Goal: Information Seeking & Learning: Check status

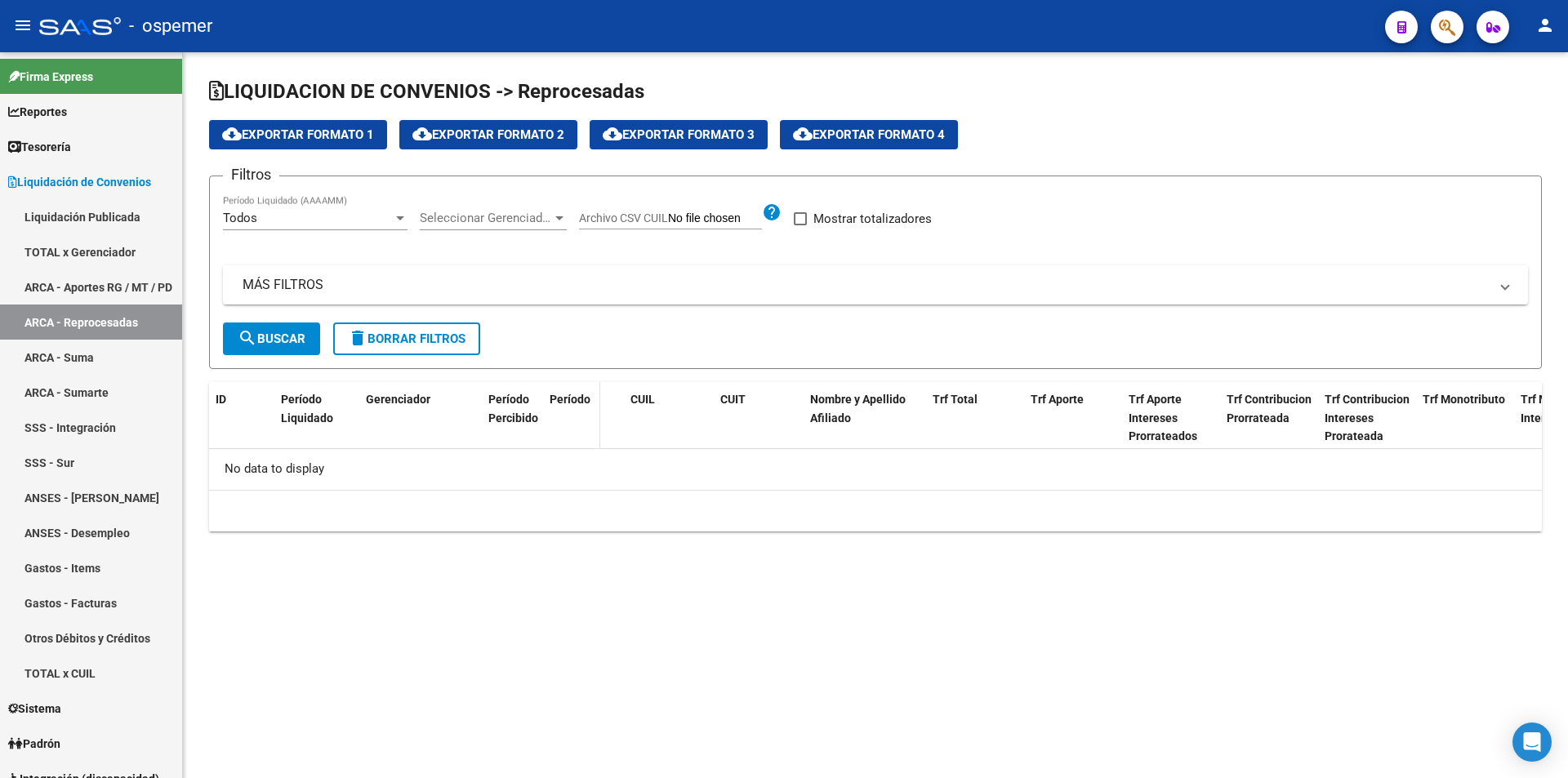
checkbox input "true"
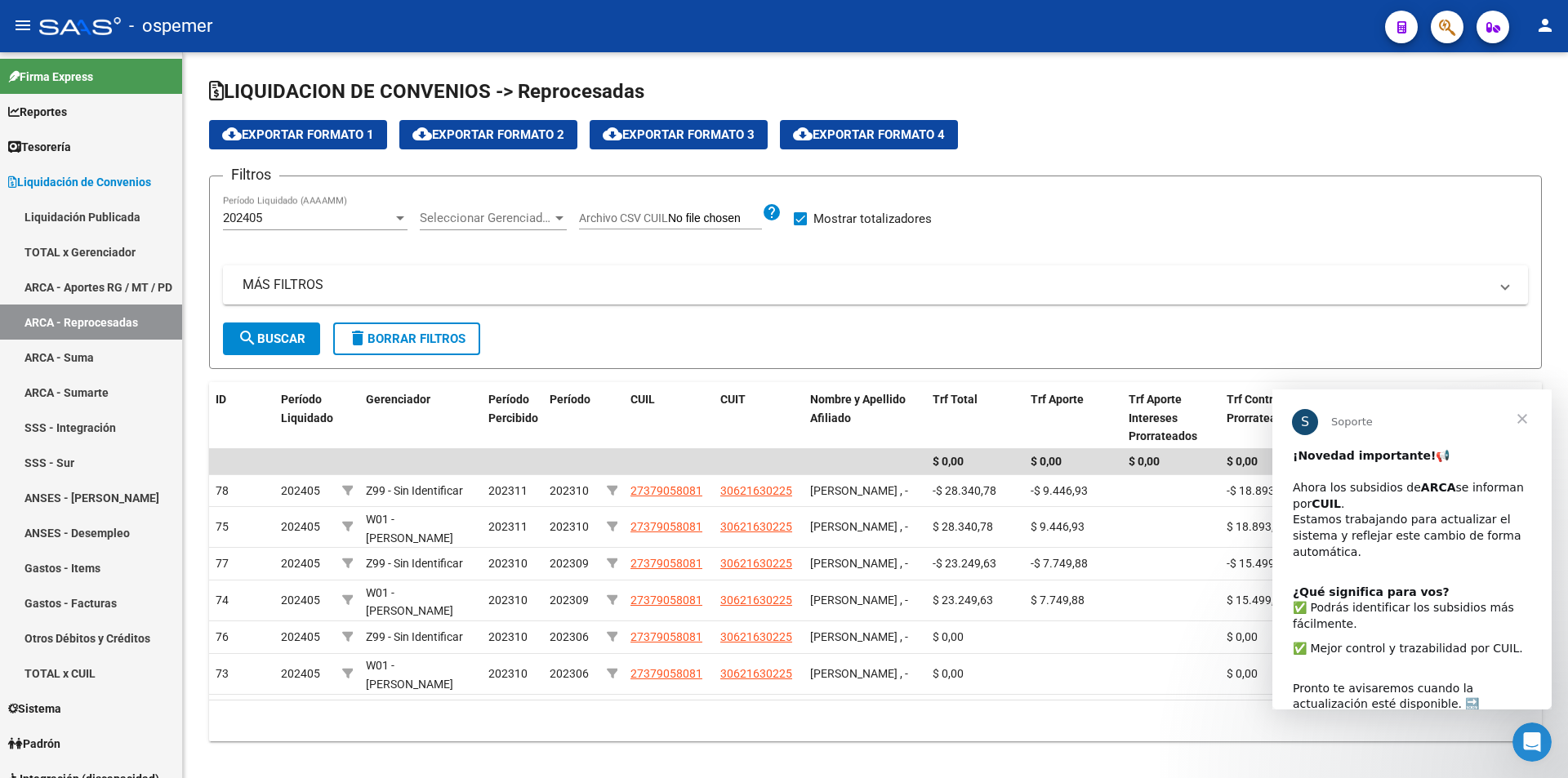
click at [1522, 420] on span "Cerrar" at bounding box center [1523, 419] width 59 height 59
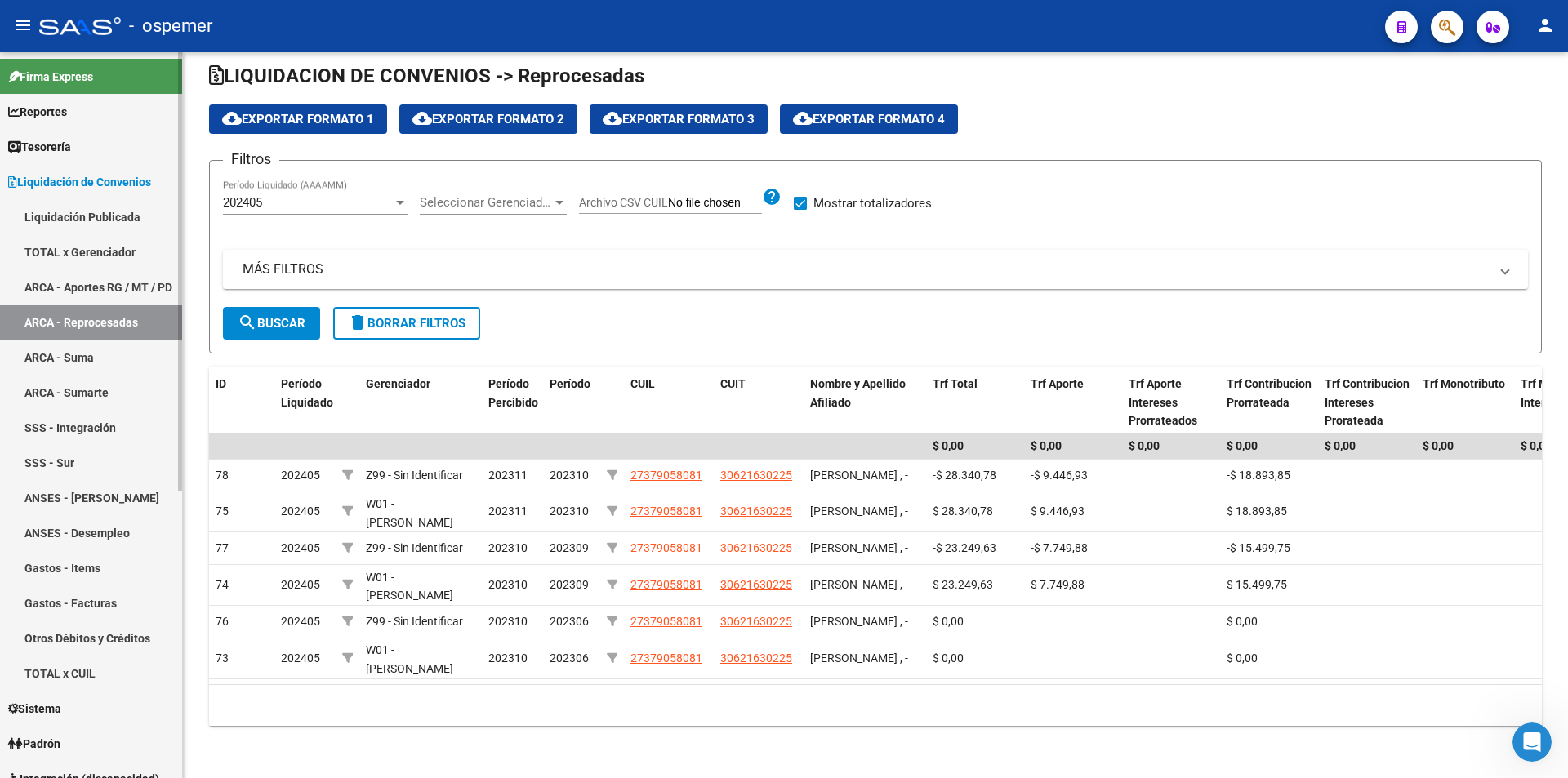
click at [71, 148] on span "Tesorería" at bounding box center [40, 146] width 63 height 18
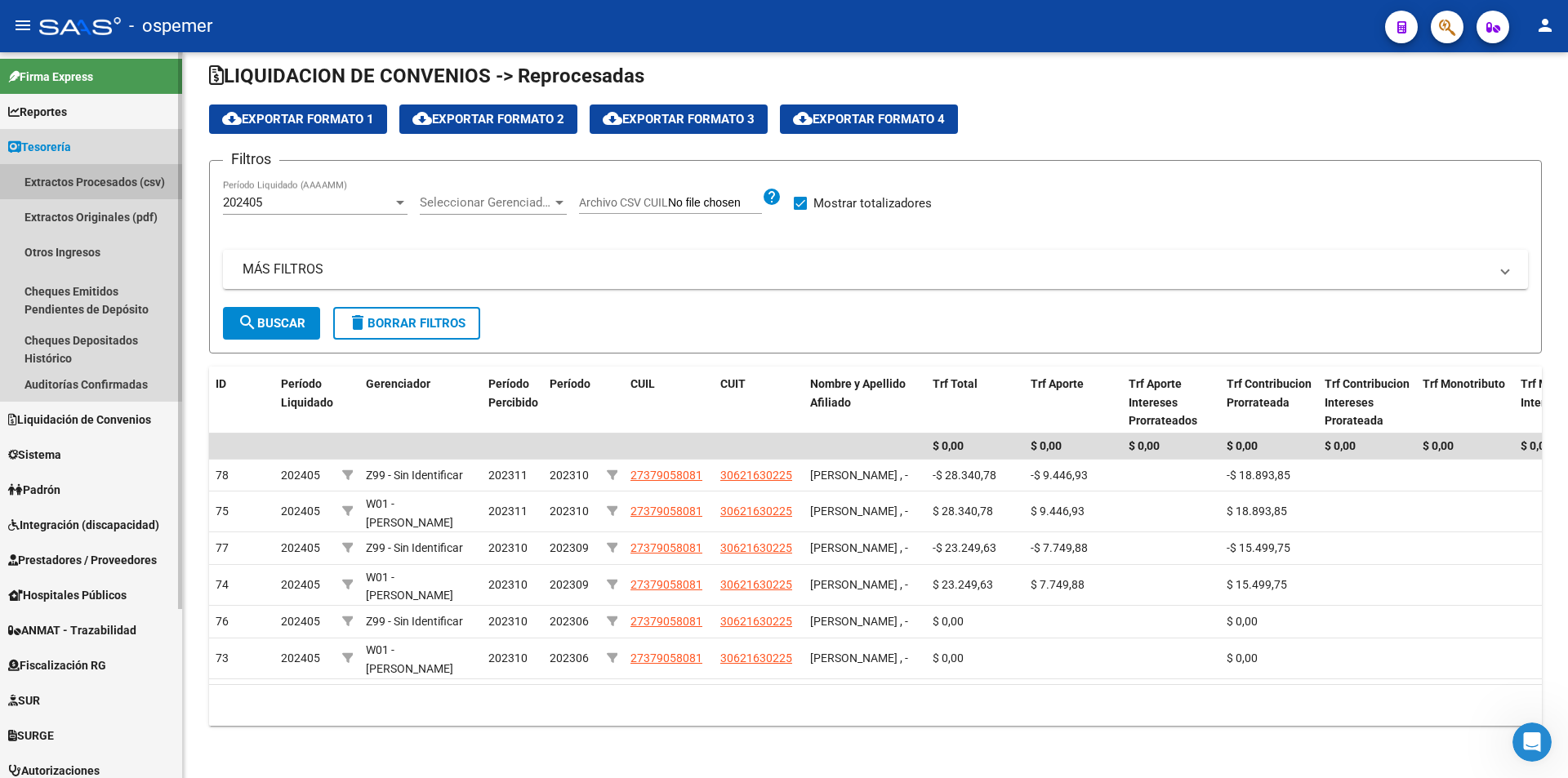
click at [80, 183] on link "Extractos Procesados (csv)" at bounding box center [90, 182] width 182 height 35
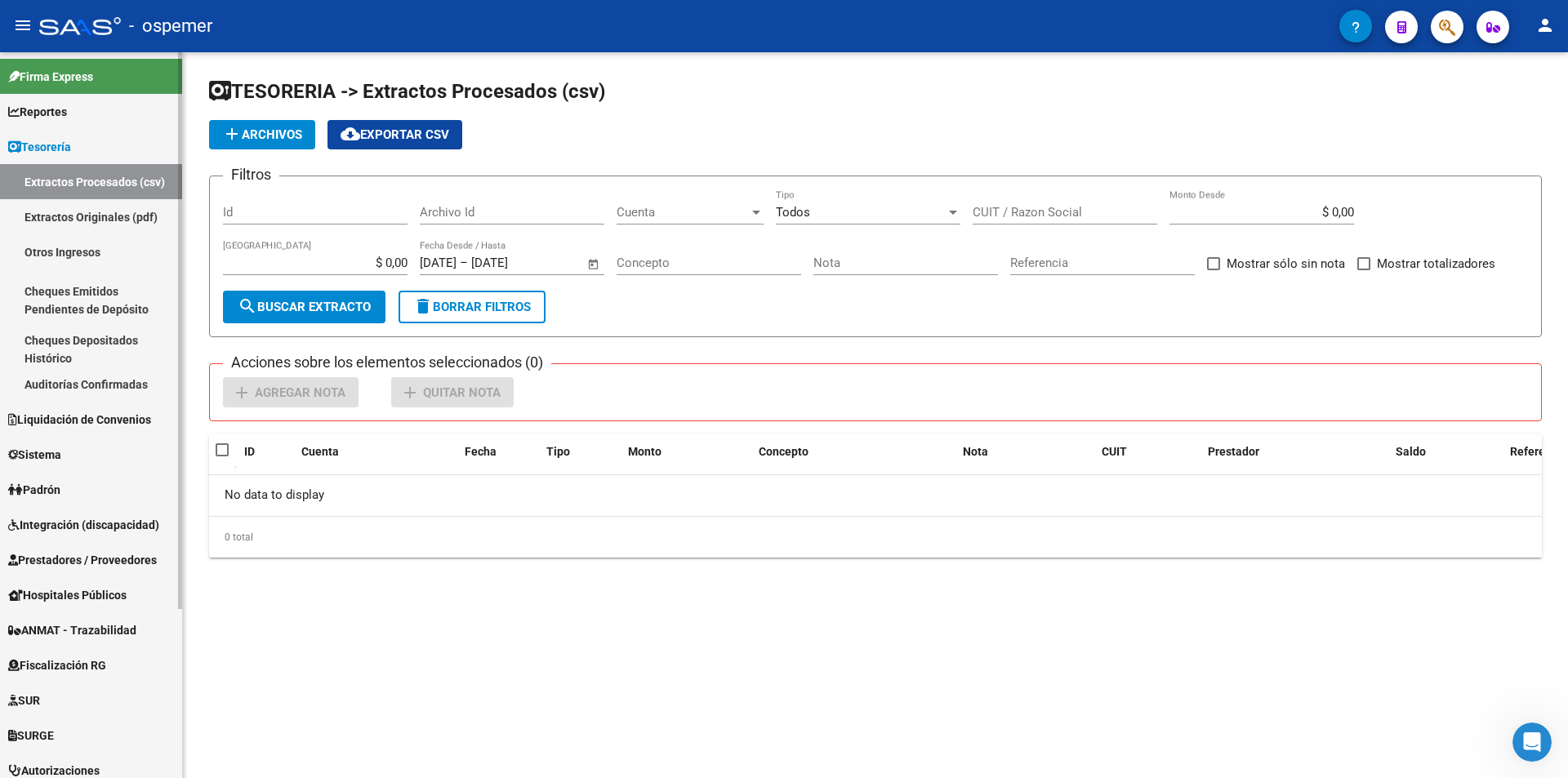
click at [94, 213] on link "Extractos Originales (pdf)" at bounding box center [90, 217] width 182 height 35
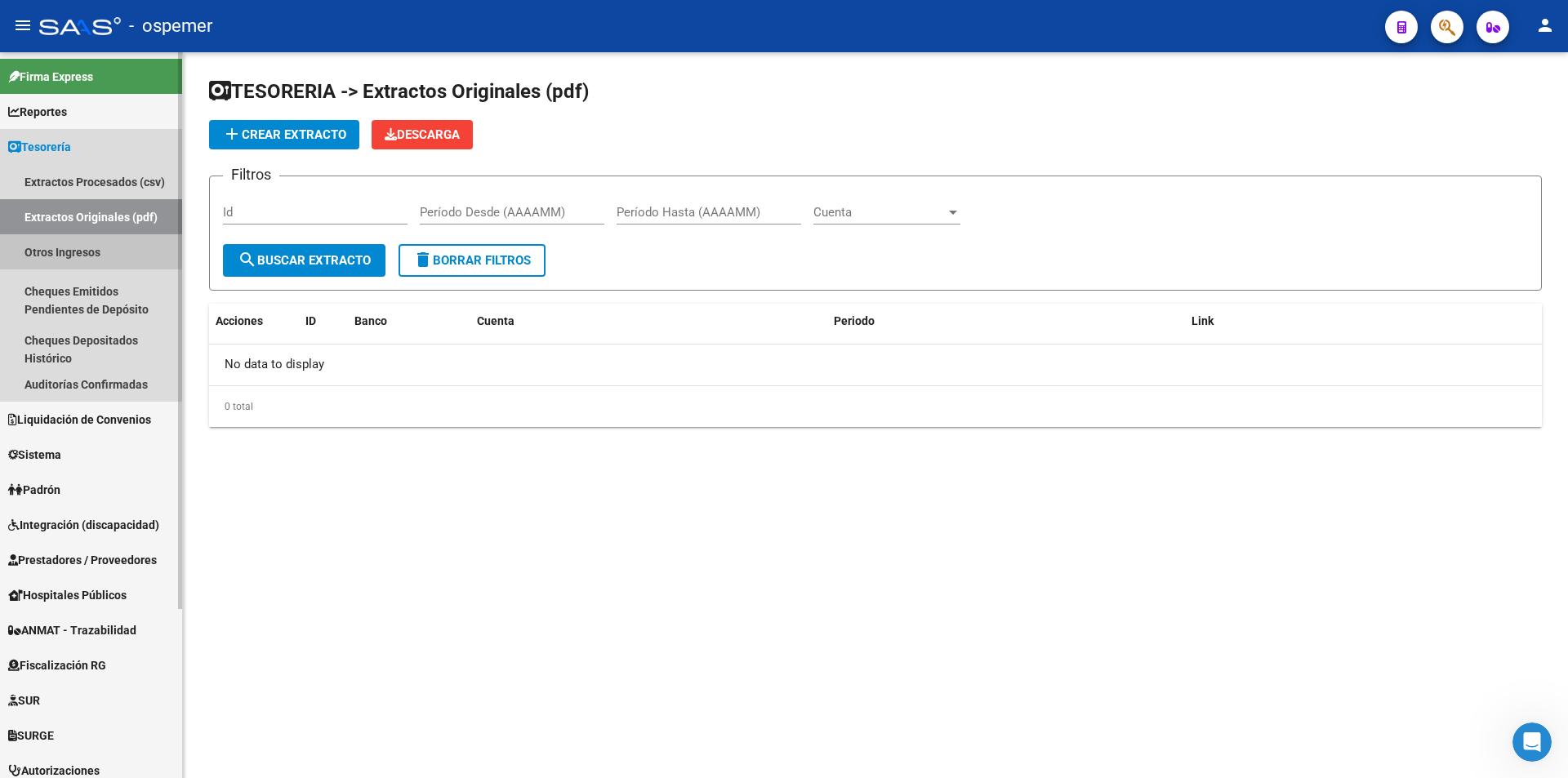
click at [76, 249] on link "Otros Ingresos" at bounding box center [90, 252] width 182 height 35
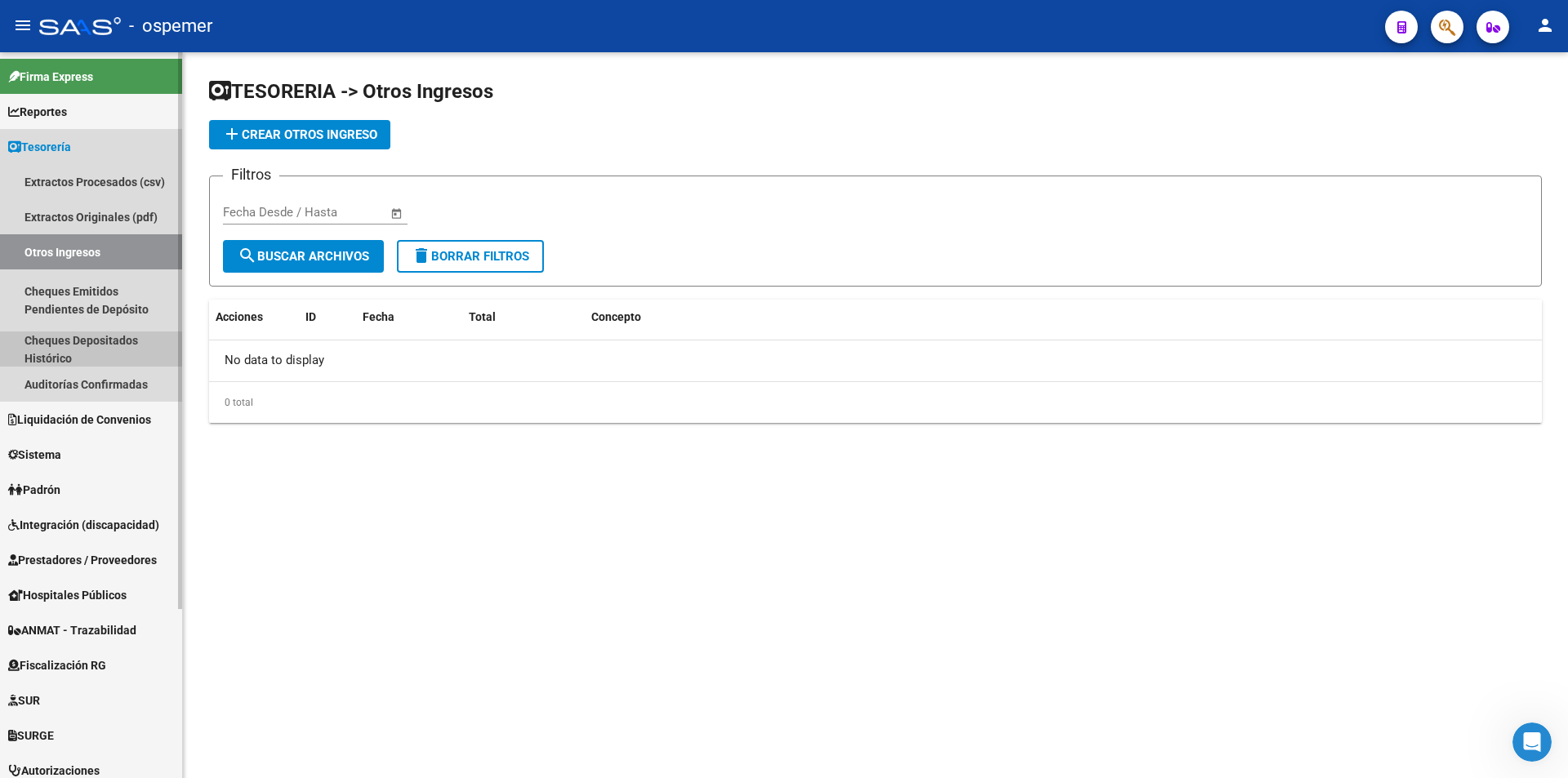
click at [65, 353] on link "Cheques Depositados Histórico" at bounding box center [90, 349] width 182 height 35
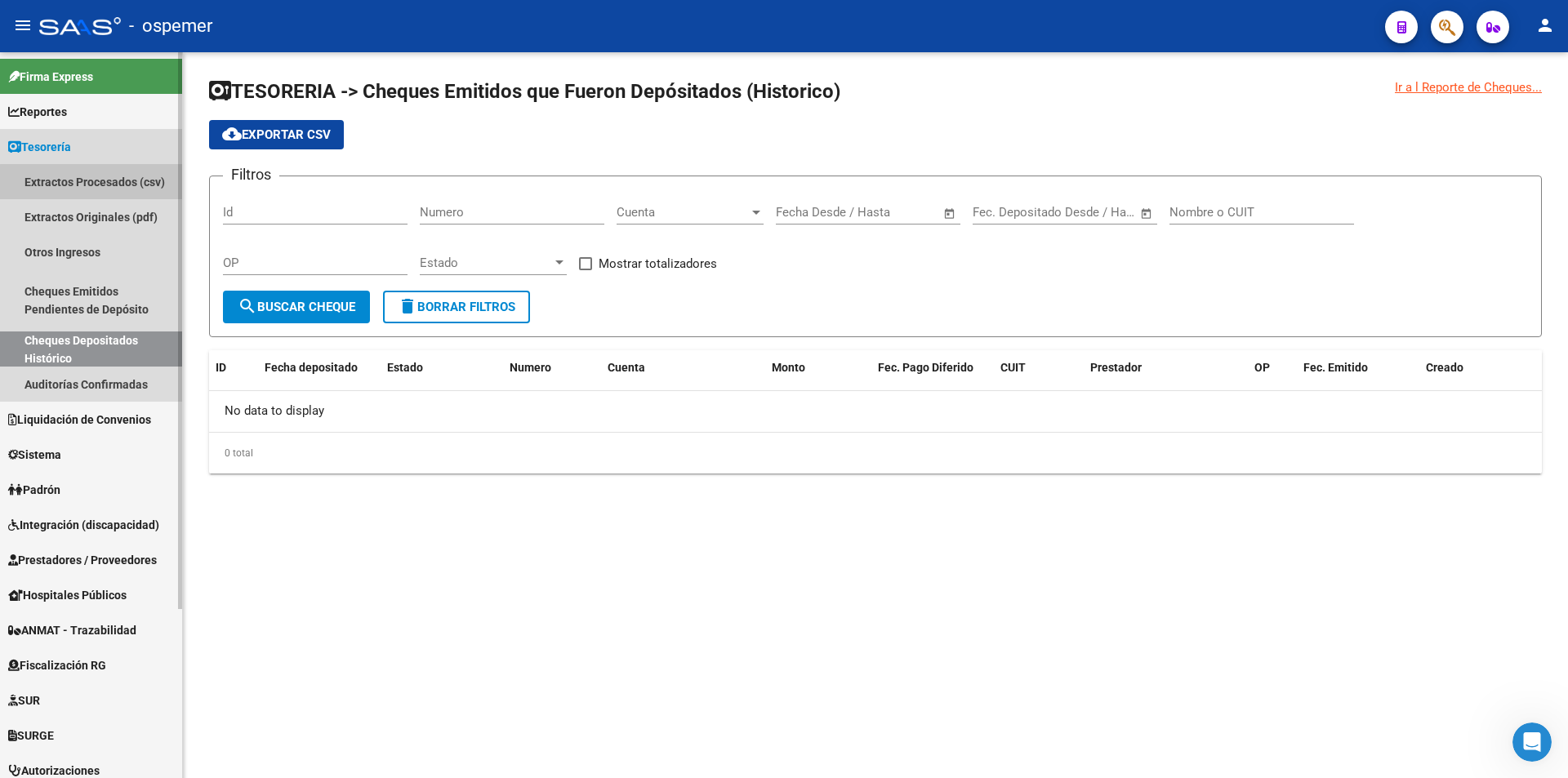
click at [98, 182] on link "Extractos Procesados (csv)" at bounding box center [90, 182] width 182 height 35
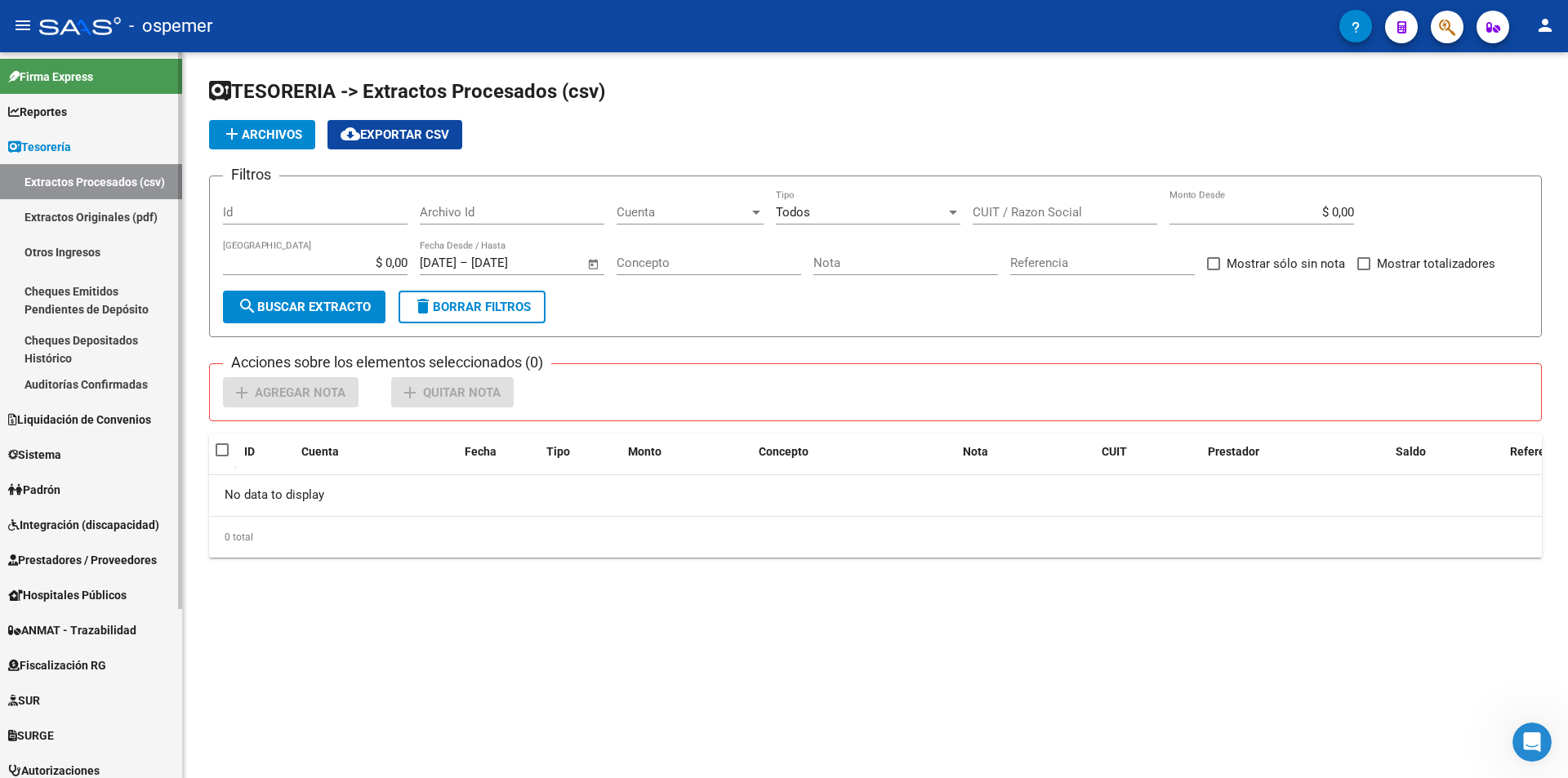
click at [42, 138] on span "Tesorería" at bounding box center [40, 146] width 63 height 18
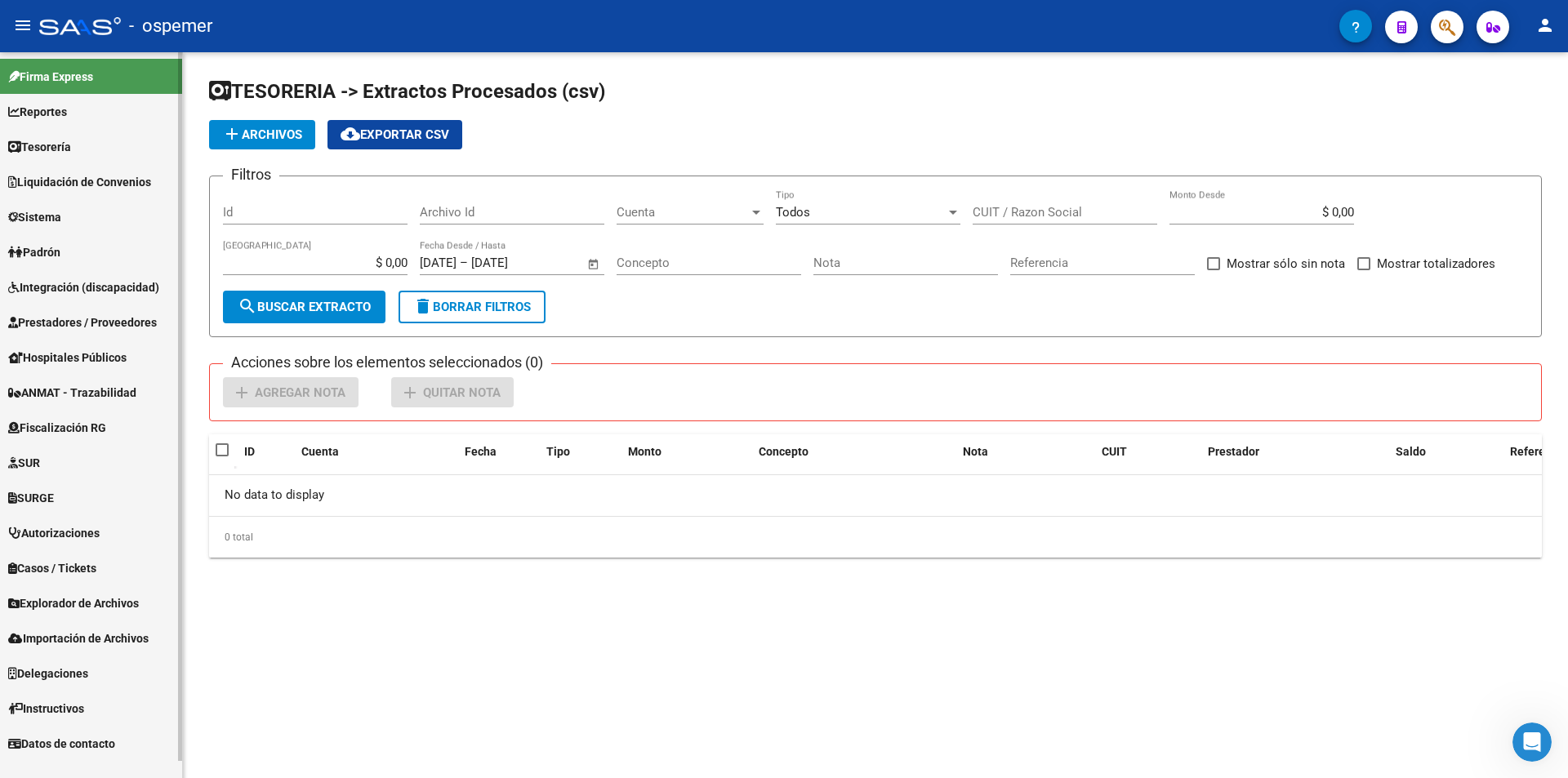
click at [44, 113] on span "Reportes" at bounding box center [38, 111] width 59 height 18
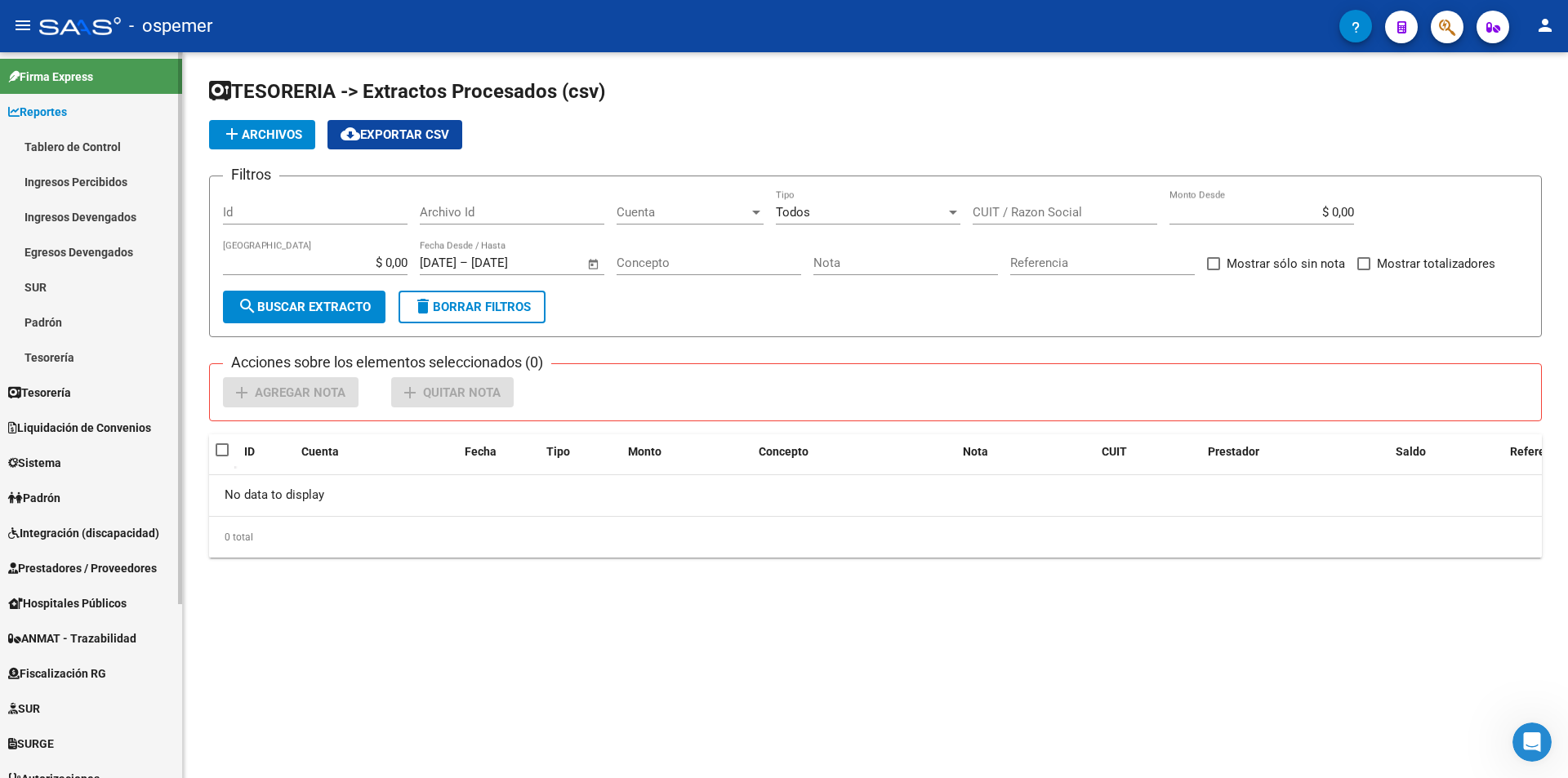
click at [81, 213] on link "Ingresos Devengados" at bounding box center [90, 217] width 182 height 35
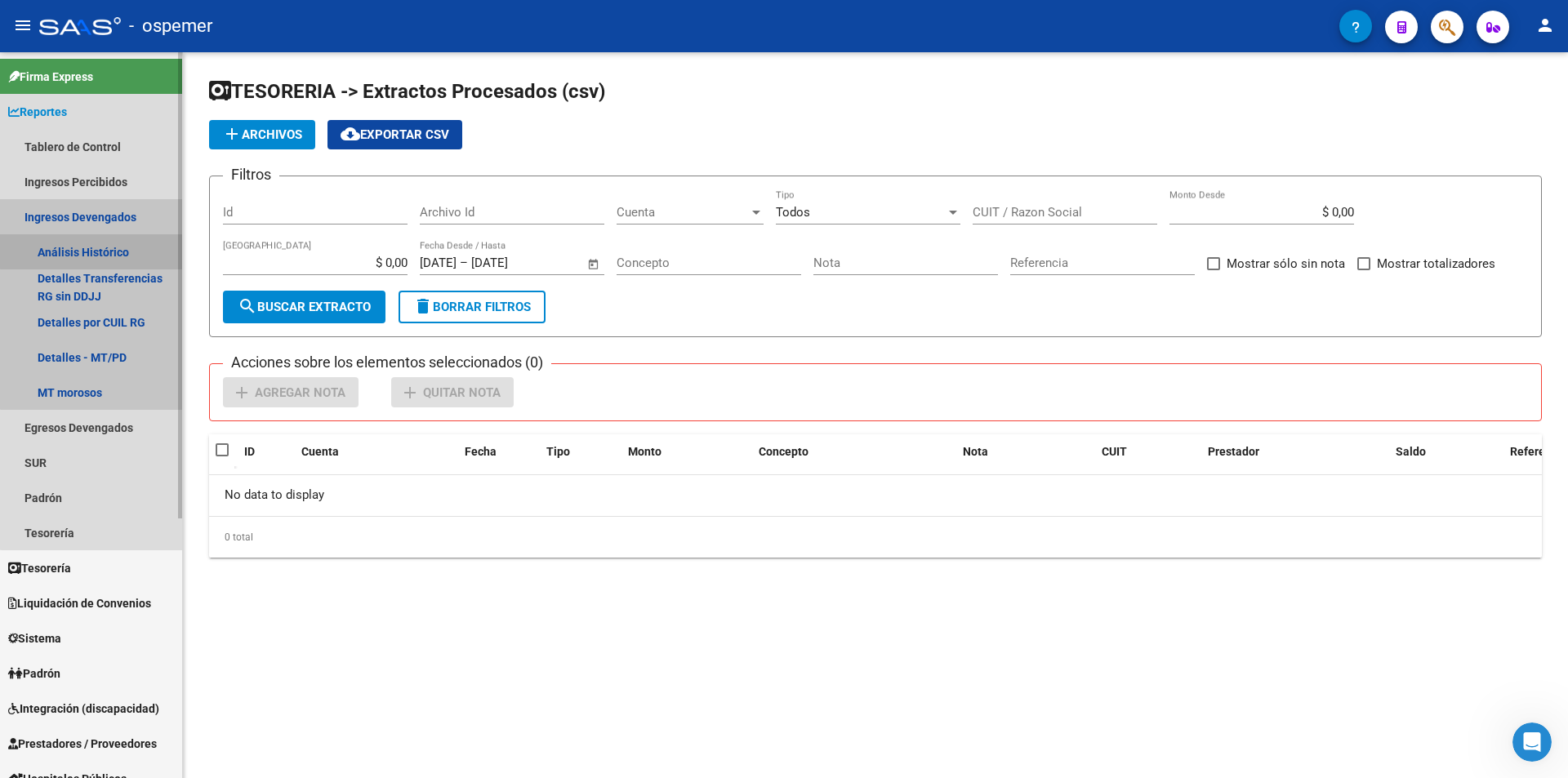
click at [96, 247] on link "Análisis Histórico" at bounding box center [90, 252] width 182 height 35
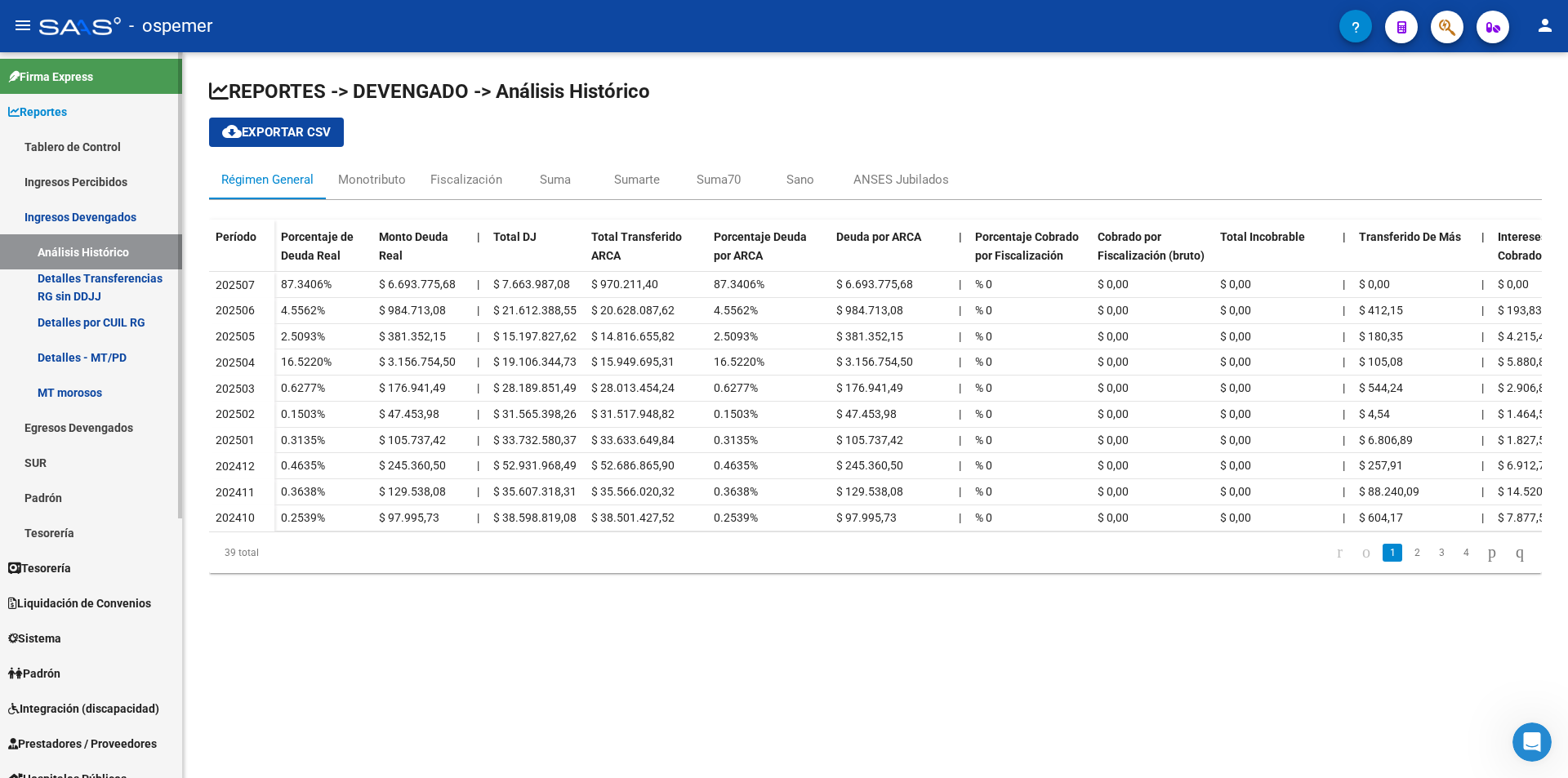
click at [78, 209] on link "Ingresos Devengados" at bounding box center [90, 217] width 182 height 35
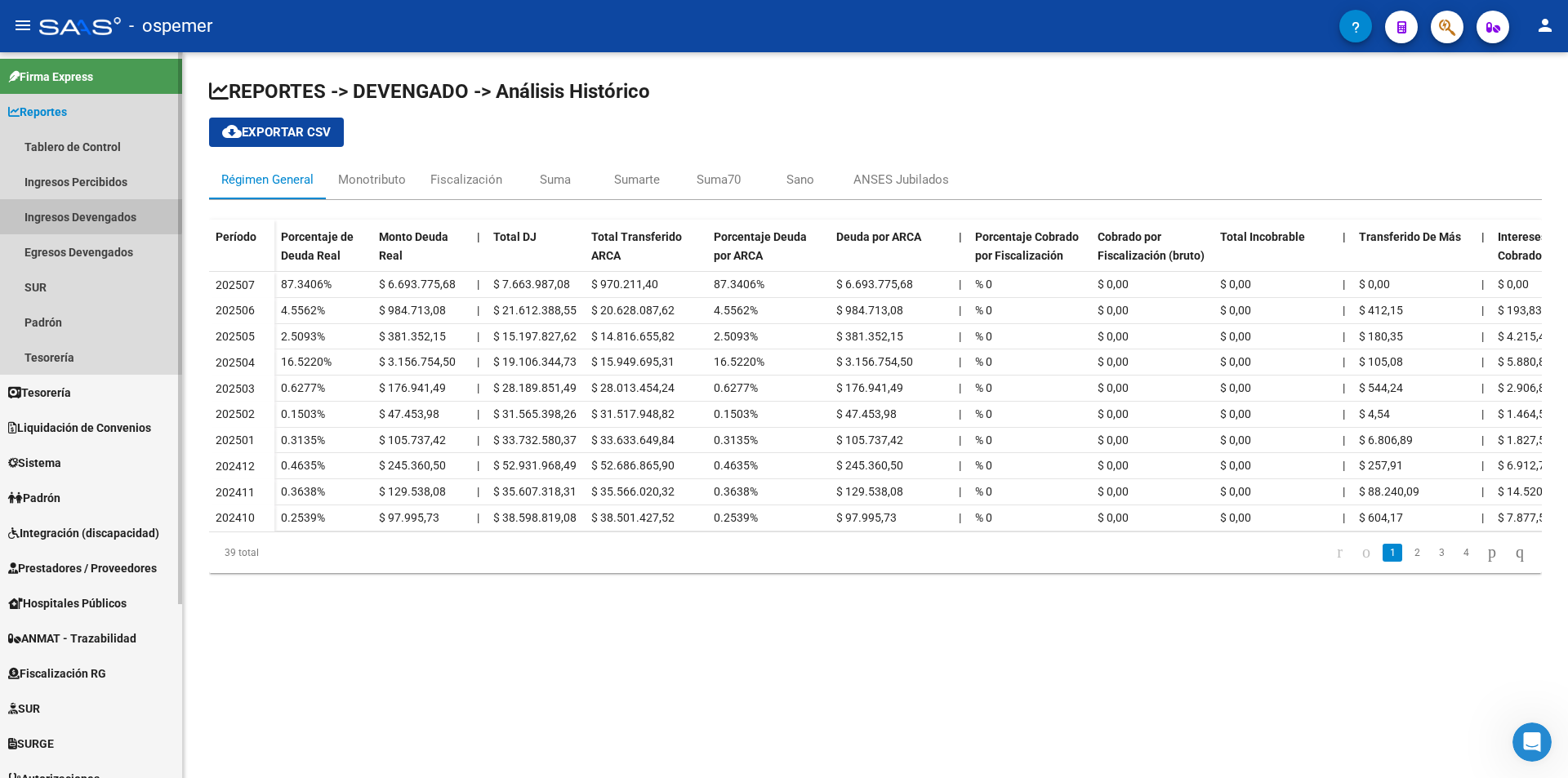
click at [78, 209] on link "Ingresos Devengados" at bounding box center [90, 217] width 182 height 35
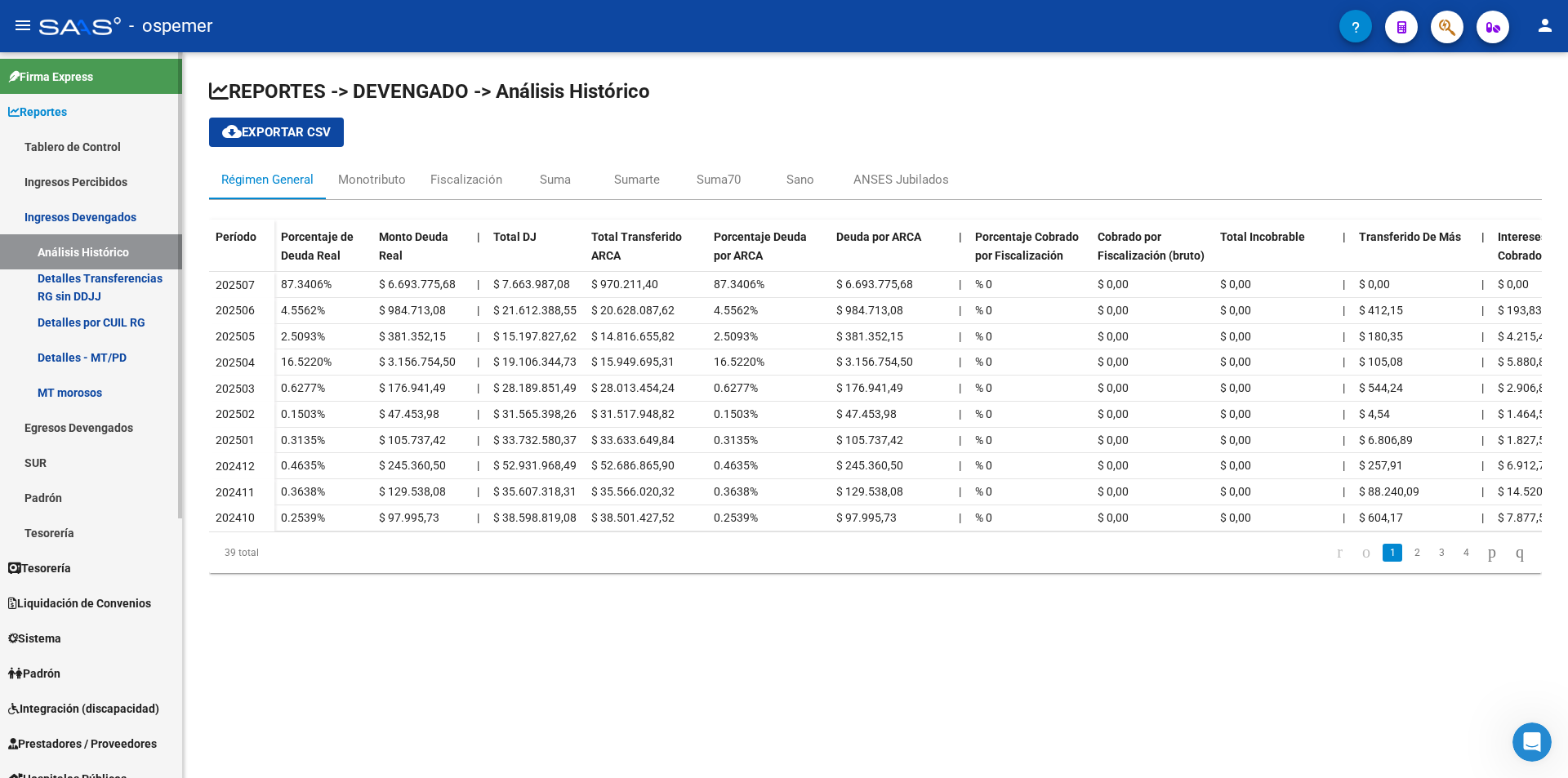
click at [86, 180] on link "Ingresos Percibidos" at bounding box center [90, 182] width 182 height 35
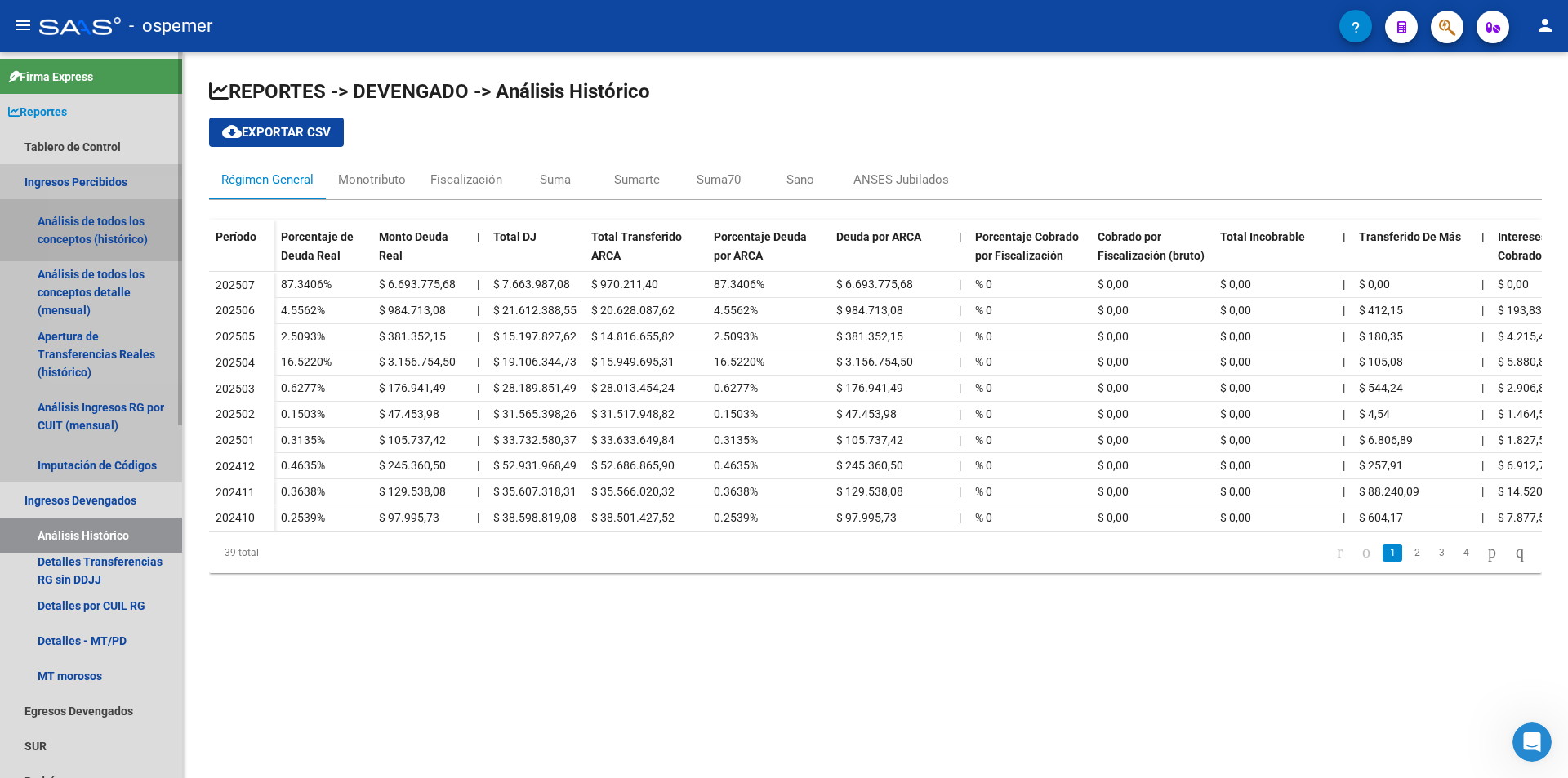
click at [109, 237] on link "Análisis de todos los conceptos (histórico)" at bounding box center [90, 230] width 182 height 62
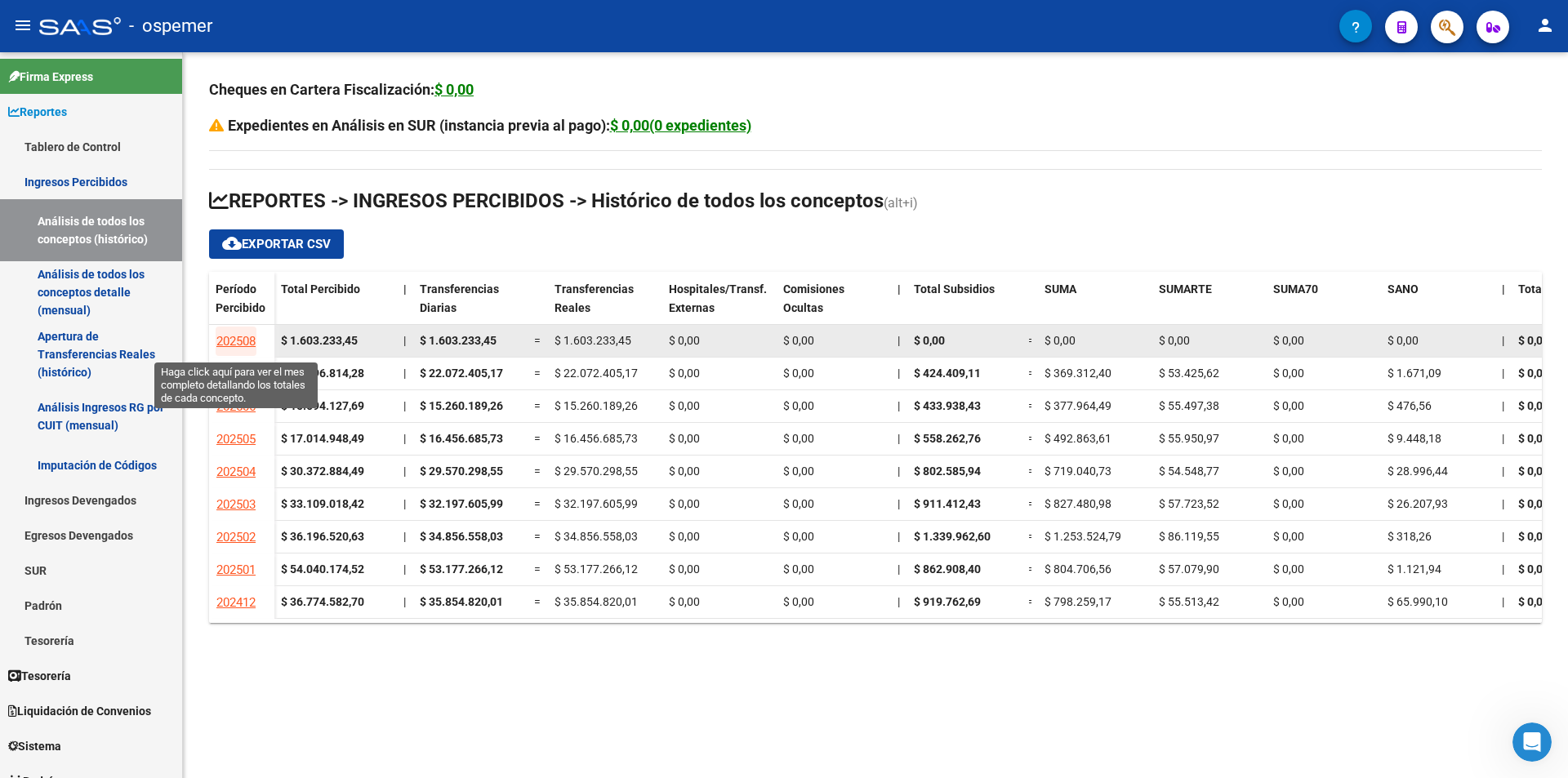
click at [241, 344] on span "202508" at bounding box center [235, 341] width 39 height 15
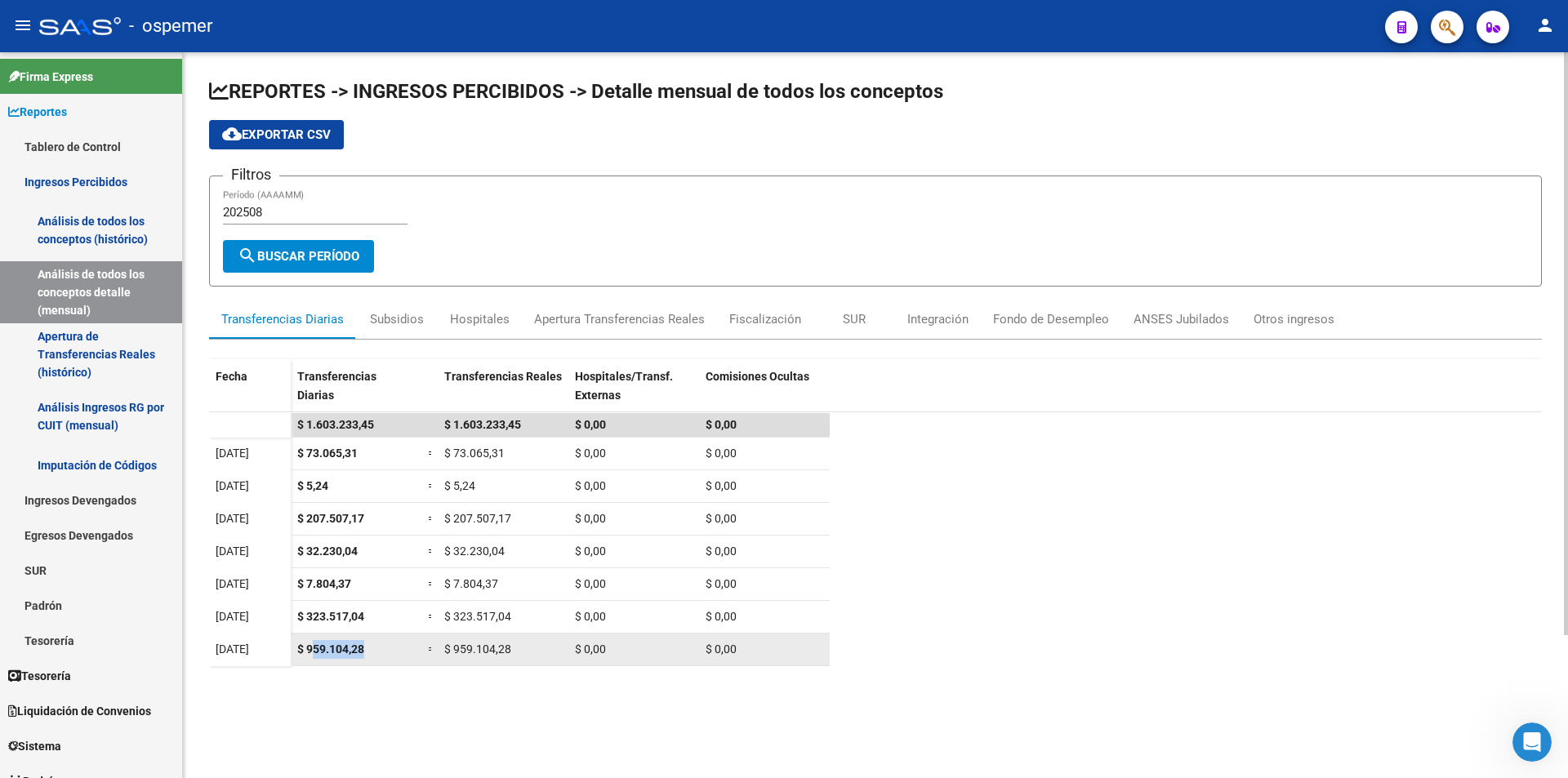
drag, startPoint x: 349, startPoint y: 648, endPoint x: 381, endPoint y: 648, distance: 32.0
click at [381, 648] on div "$ 959.104,28" at bounding box center [356, 649] width 117 height 18
click at [472, 716] on datatable-body "$ 1.603.233,45 $ 1.603.233,45 $ 0,00 $ 0,00 [DATE] $ 73.065,31 = $ 73.065,31 $ …" at bounding box center [875, 658] width 1333 height 491
